Goal: Check status

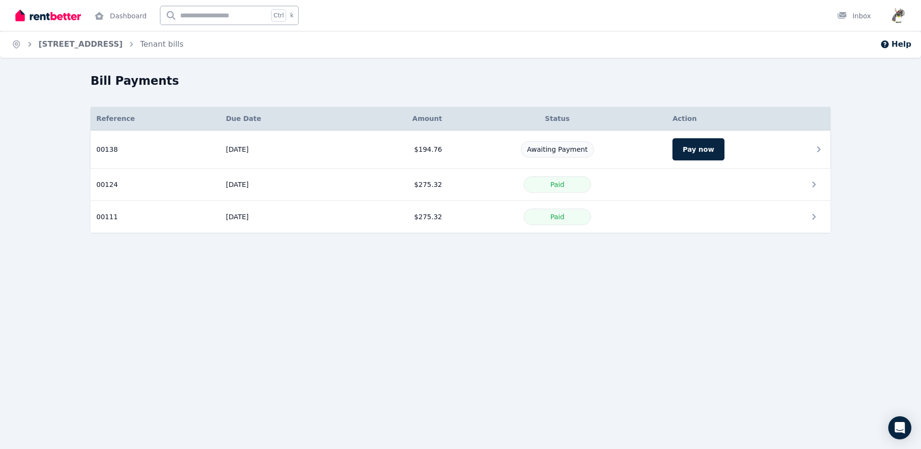
click at [412, 153] on td "$194.76" at bounding box center [394, 150] width 107 height 38
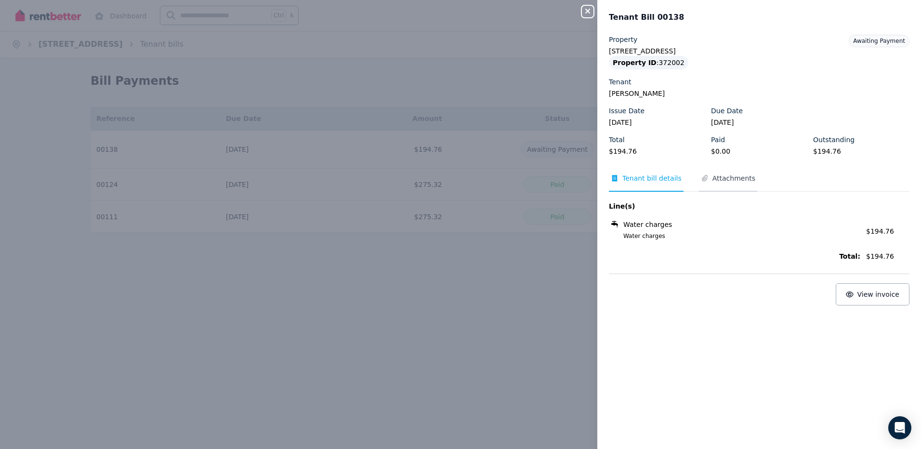
click at [714, 180] on span "Attachments" at bounding box center [734, 179] width 43 height 10
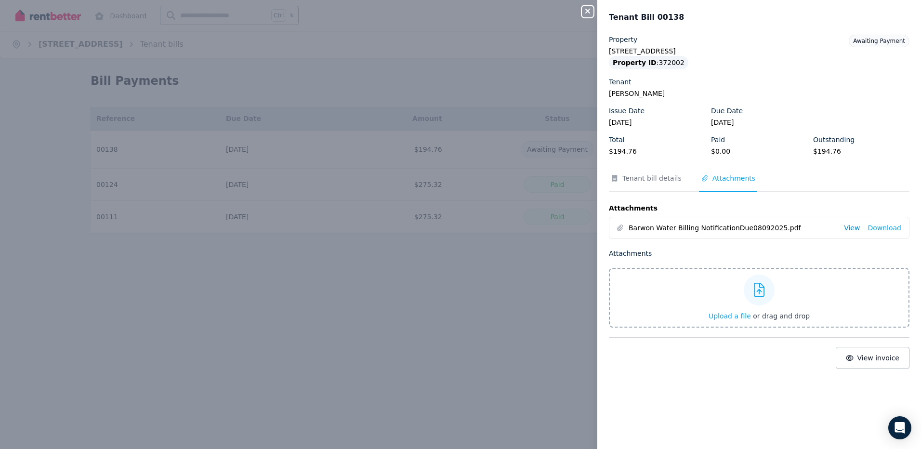
click at [849, 227] on link "View" at bounding box center [852, 228] width 16 height 10
